Goal: Transaction & Acquisition: Obtain resource

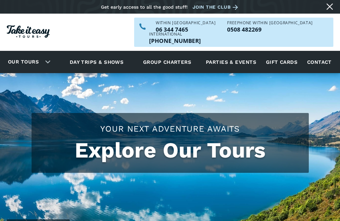
scroll to position [270, 0]
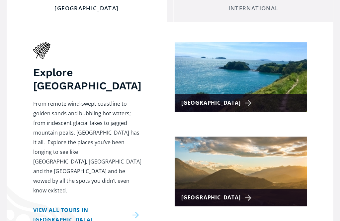
click at [140, 205] on link "View all tours in New Zealand" at bounding box center [87, 214] width 108 height 19
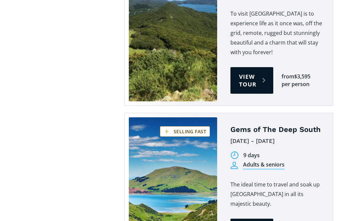
scroll to position [1161, 0]
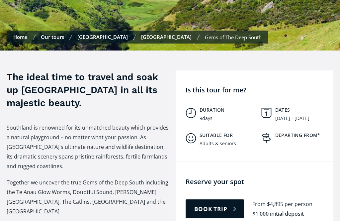
scroll to position [255, 0]
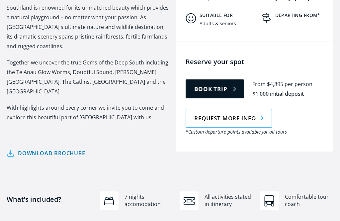
scroll to position [318, 0]
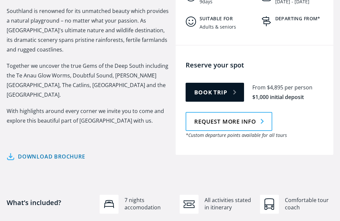
click at [62, 152] on link "Download brochure" at bounding box center [46, 157] width 79 height 10
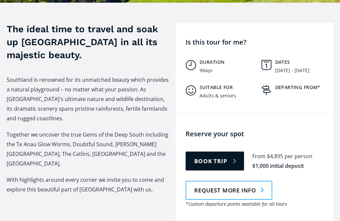
scroll to position [249, 0]
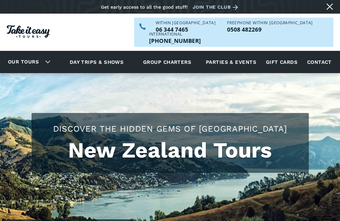
scroll to position [1559, 0]
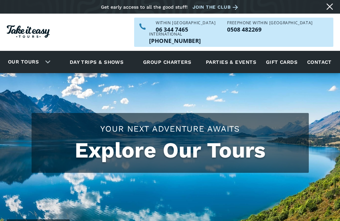
scroll to position [663, 0]
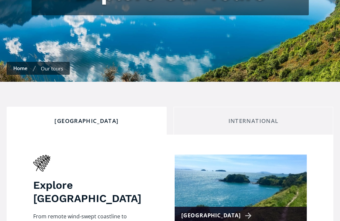
click at [271, 115] on link "International" at bounding box center [253, 121] width 160 height 28
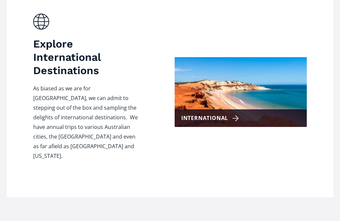
scroll to position [298, 0]
click at [227, 114] on div "International" at bounding box center [211, 119] width 60 height 10
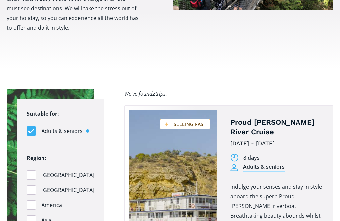
scroll to position [346, 0]
